Goal: Transaction & Acquisition: Purchase product/service

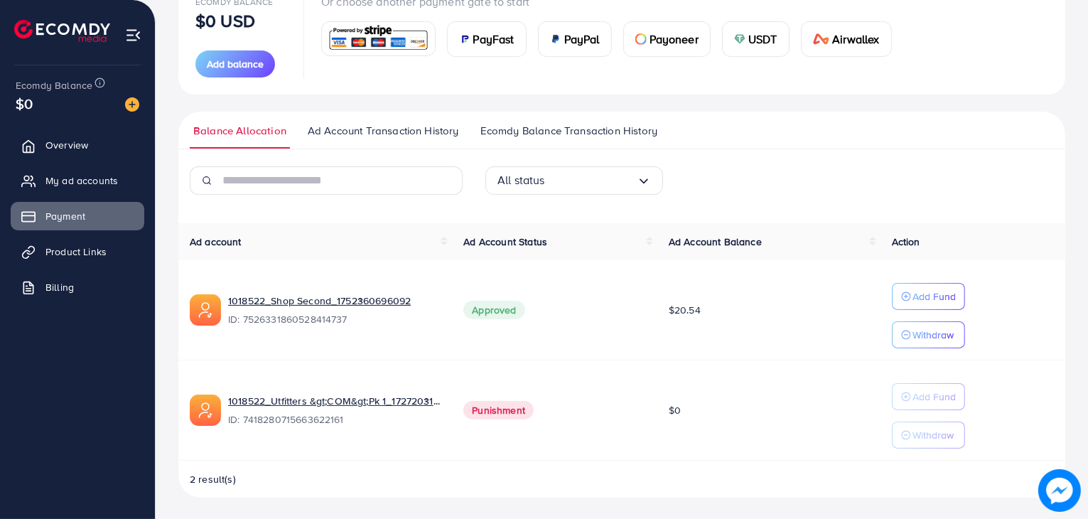
scroll to position [194, 0]
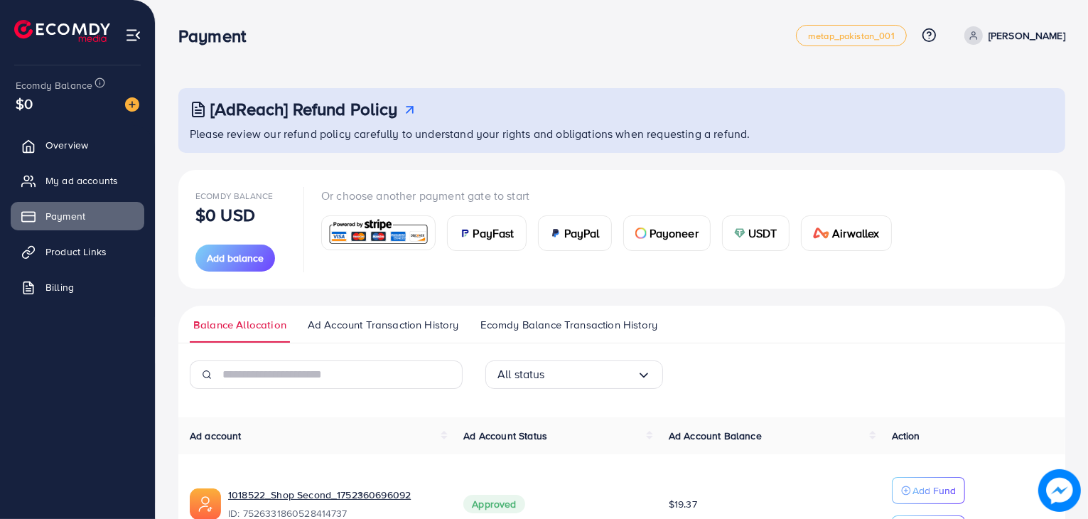
scroll to position [194, 0]
